Goal: Transaction & Acquisition: Purchase product/service

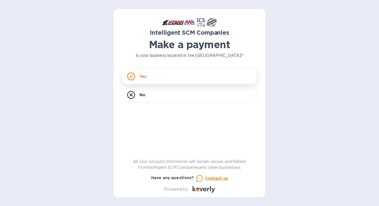
click at [183, 73] on div "Yes" at bounding box center [190, 77] width 134 height 16
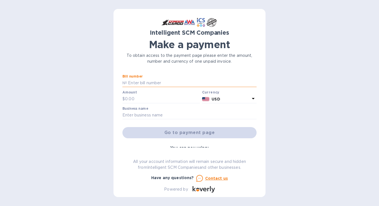
click at [155, 83] on input "text" at bounding box center [192, 83] width 130 height 8
click at [153, 83] on input "text" at bounding box center [192, 83] width 130 height 8
type input "s00123456"
click at [153, 100] on input "text" at bounding box center [162, 99] width 75 height 8
type input "1.00"
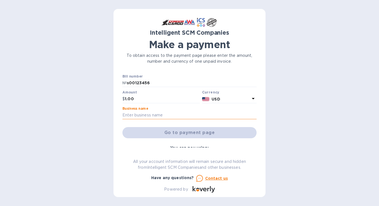
click at [169, 118] on input "text" at bounding box center [190, 115] width 134 height 8
type input "[PERSON_NAME]"
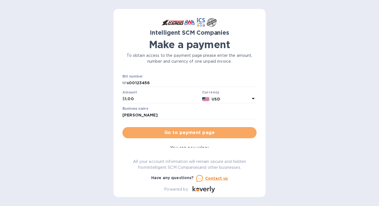
click at [192, 135] on span "Go to payment page" at bounding box center [189, 132] width 125 height 7
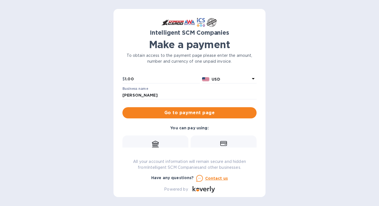
scroll to position [28, 0]
